Goal: Transaction & Acquisition: Register for event/course

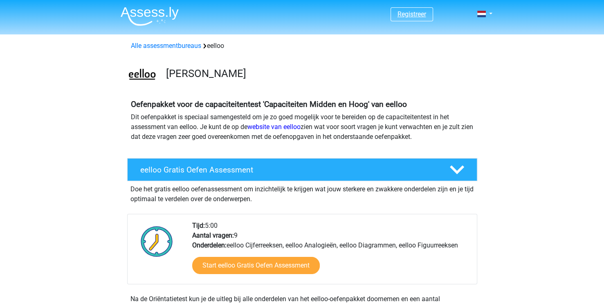
click at [417, 16] on link "Registreer" at bounding box center [412, 14] width 29 height 8
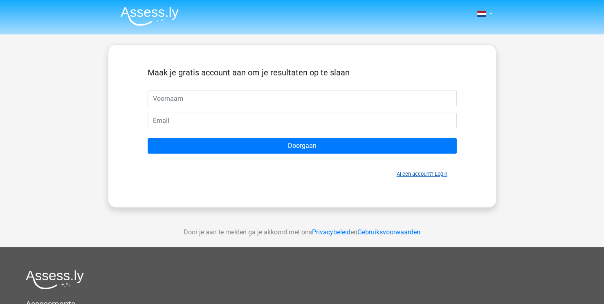
click at [429, 174] on link "Al een account? Login" at bounding box center [422, 174] width 51 height 6
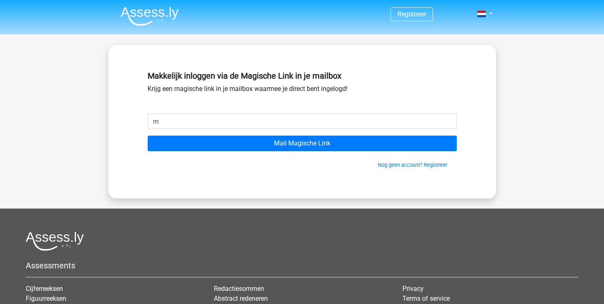
type input "mathijs.f.de.groot@gmail.com"
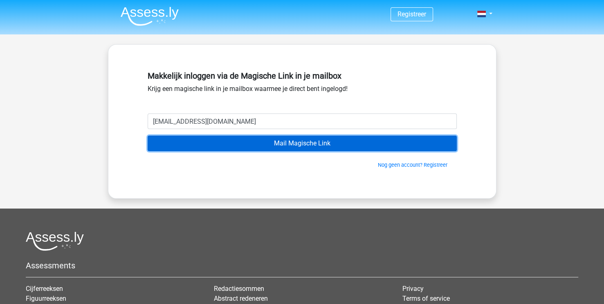
click at [261, 148] on input "Mail Magische Link" at bounding box center [302, 143] width 309 height 16
